Goal: Check status: Check status

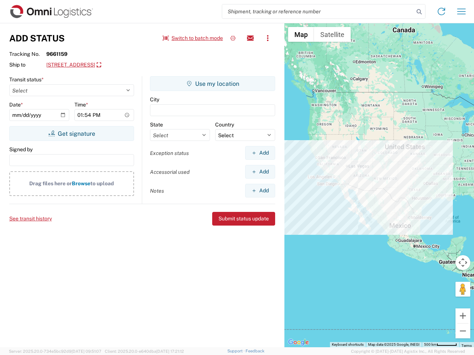
click at [318, 11] on input "search" at bounding box center [318, 11] width 192 height 14
click at [419, 12] on icon at bounding box center [419, 12] width 10 height 10
click at [441, 11] on icon at bounding box center [441, 12] width 12 height 12
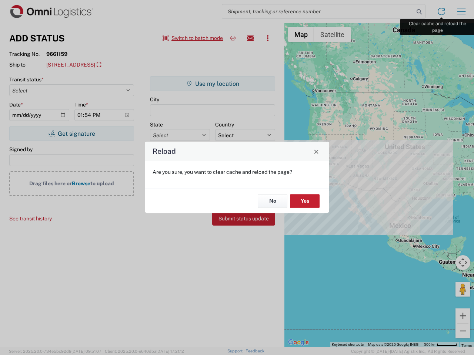
click at [461, 11] on div "Reload Are you sure, you want to clear cache and reload the page? No Yes" at bounding box center [237, 177] width 474 height 355
click at [193, 38] on div "Reload Are you sure, you want to clear cache and reload the page? No Yes" at bounding box center [237, 177] width 474 height 355
click at [233, 38] on div "Reload Are you sure, you want to clear cache and reload the page? No Yes" at bounding box center [237, 177] width 474 height 355
click at [250, 38] on div "Reload Are you sure, you want to clear cache and reload the page? No Yes" at bounding box center [237, 177] width 474 height 355
click at [268, 38] on div "Reload Are you sure, you want to clear cache and reload the page? No Yes" at bounding box center [237, 177] width 474 height 355
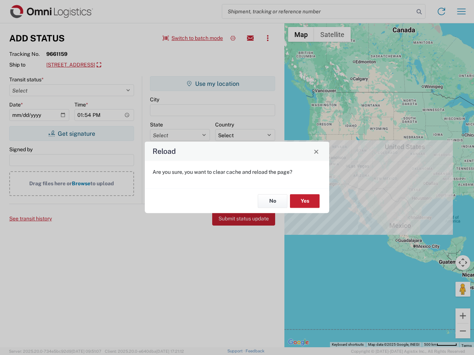
click at [107, 65] on div "Reload Are you sure, you want to clear cache and reload the page? No Yes" at bounding box center [237, 177] width 474 height 355
click at [71, 134] on div "Reload Are you sure, you want to clear cache and reload the page? No Yes" at bounding box center [237, 177] width 474 height 355
